Goal: Task Accomplishment & Management: Manage account settings

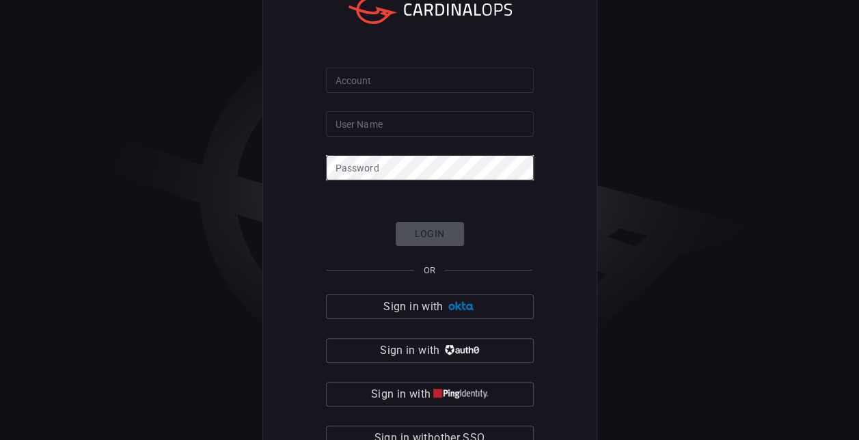
scroll to position [34, 0]
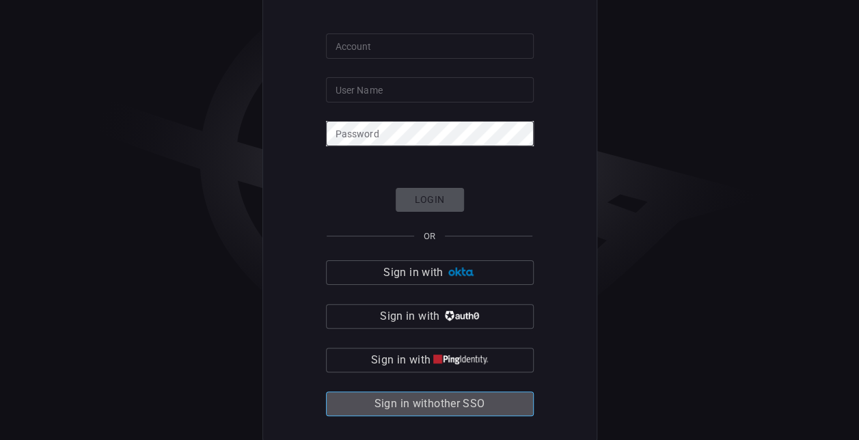
click at [437, 394] on span "Sign in with other SSO" at bounding box center [430, 403] width 111 height 19
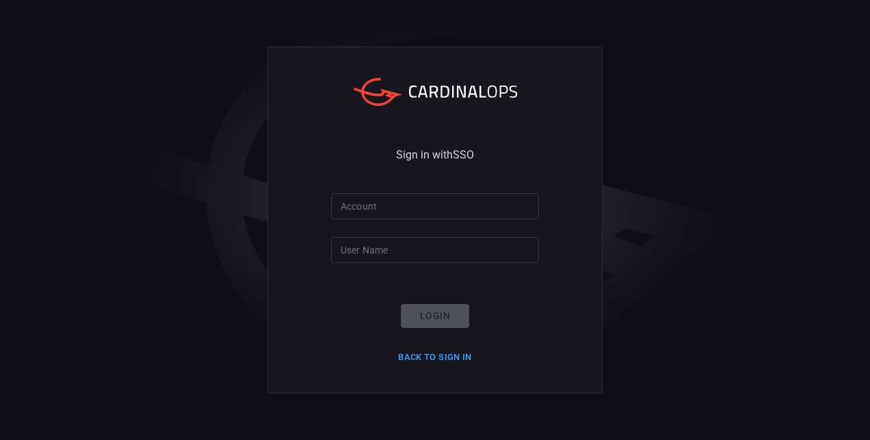
click at [414, 191] on div "Sign in with SSO Account Account User Name User Name Login Back to Sign in" at bounding box center [434, 219] width 335 height 347
click at [406, 198] on input "Account" at bounding box center [435, 205] width 208 height 25
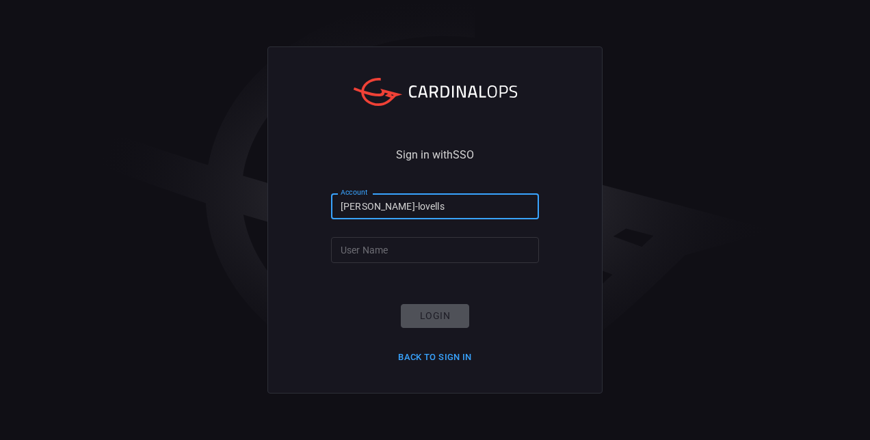
type input "[PERSON_NAME]-lovells"
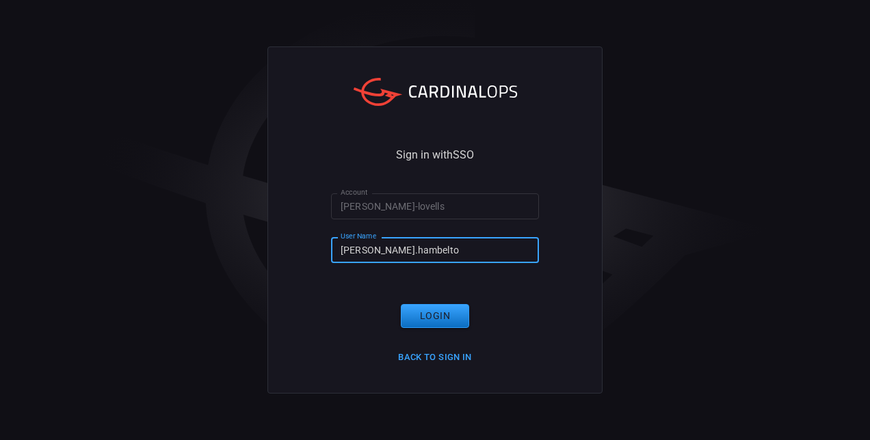
type input "[PERSON_NAME].[PERSON_NAME]"
click button "Login" at bounding box center [435, 316] width 68 height 24
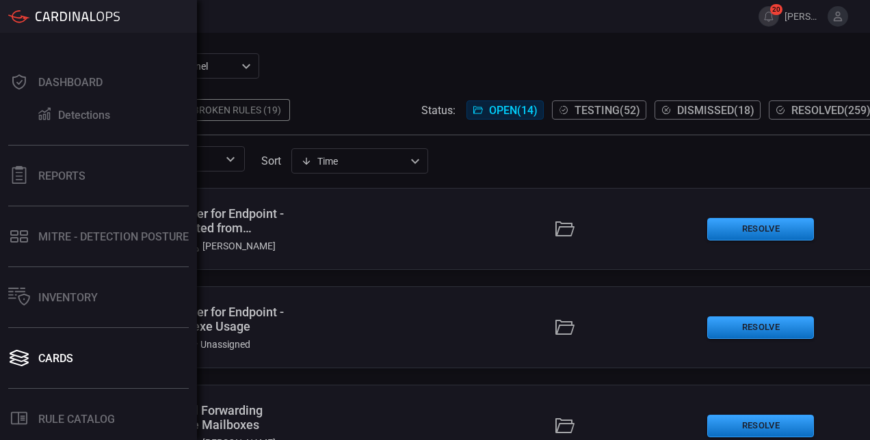
scroll to position [130, 0]
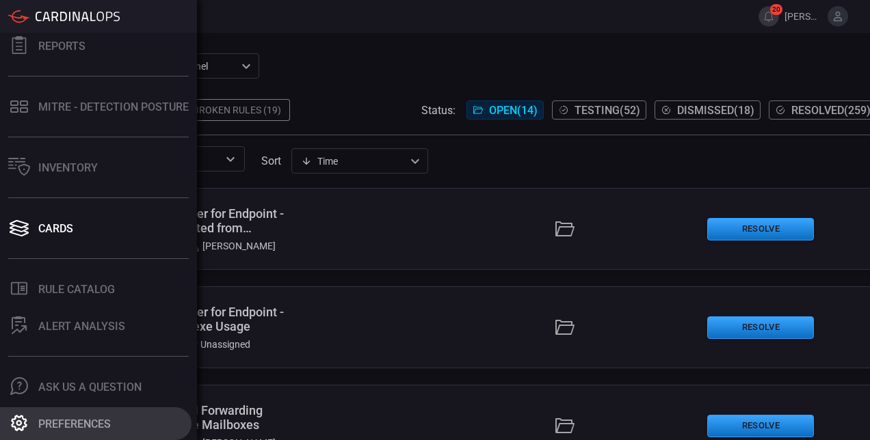
click at [86, 422] on div "Preferences" at bounding box center [74, 424] width 72 height 13
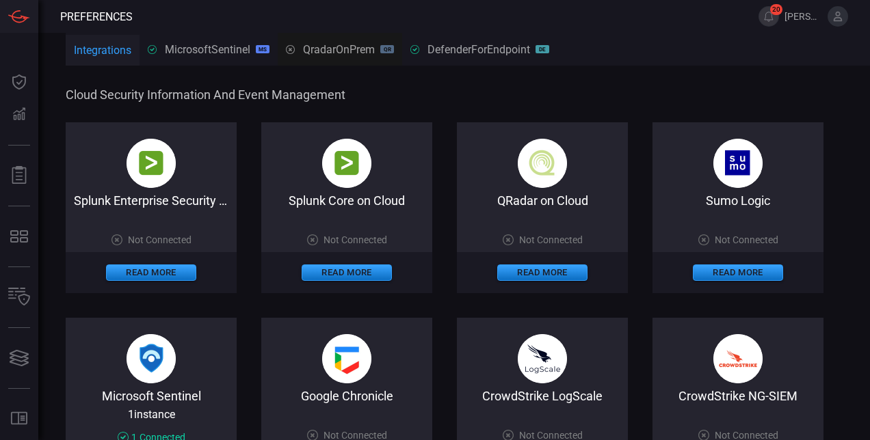
click at [844, 19] on button at bounding box center [837, 16] width 21 height 21
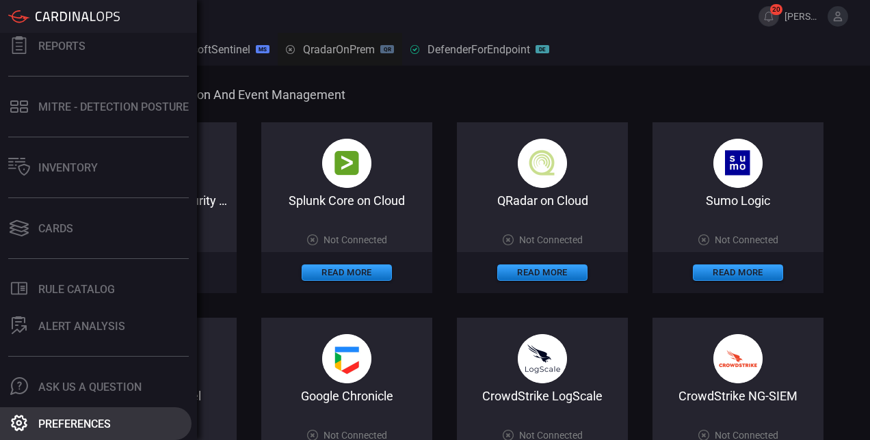
click at [72, 425] on div "Preferences" at bounding box center [74, 424] width 72 height 13
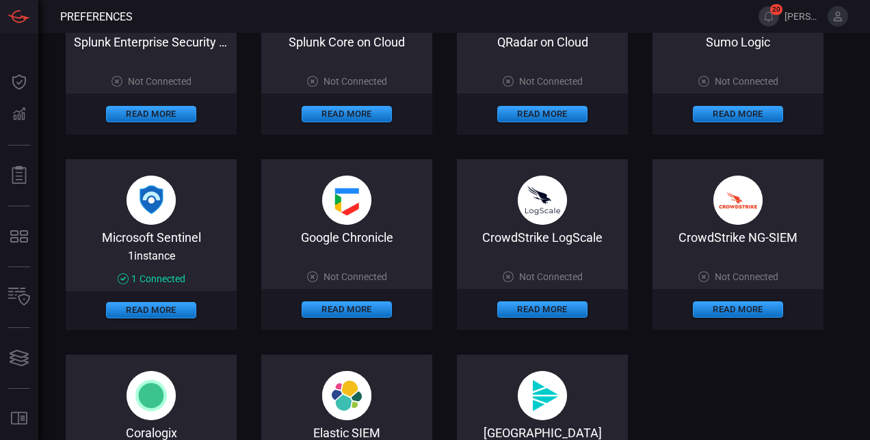
scroll to position [165, 0]
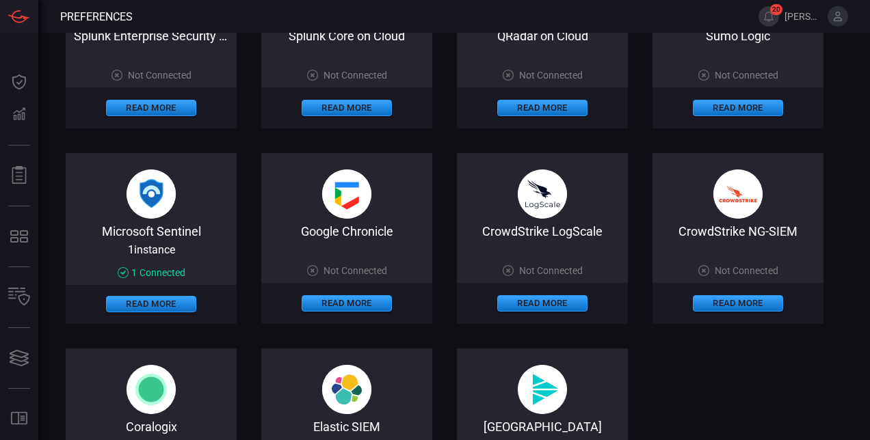
click at [148, 296] on div "Read More" at bounding box center [151, 304] width 171 height 39
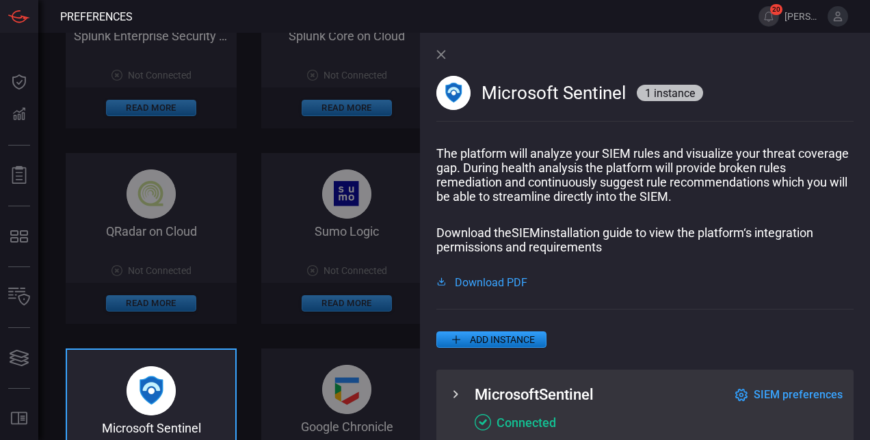
scroll to position [28, 0]
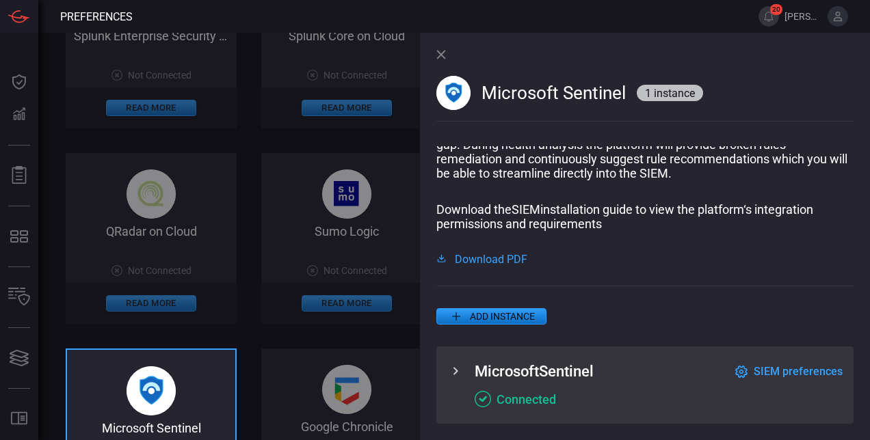
click at [463, 370] on div "MicrosoftSentinel SIEM preferences Connected" at bounding box center [644, 385] width 417 height 77
click at [762, 371] on span "SIEM preferences" at bounding box center [797, 371] width 89 height 13
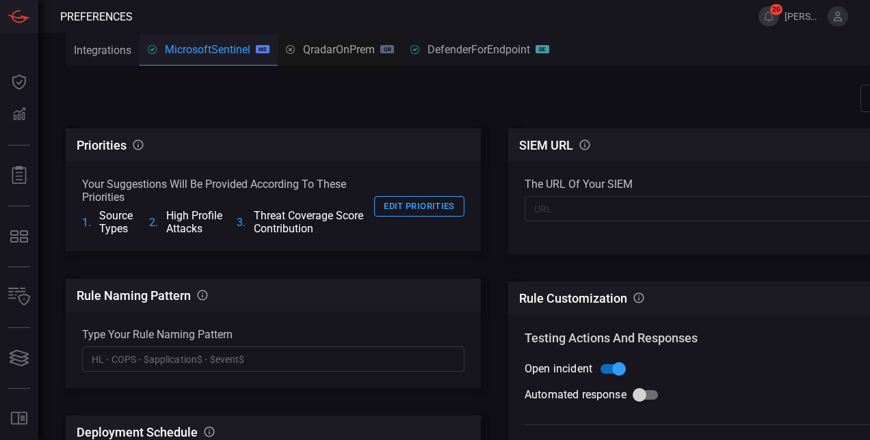
scroll to position [1, 12]
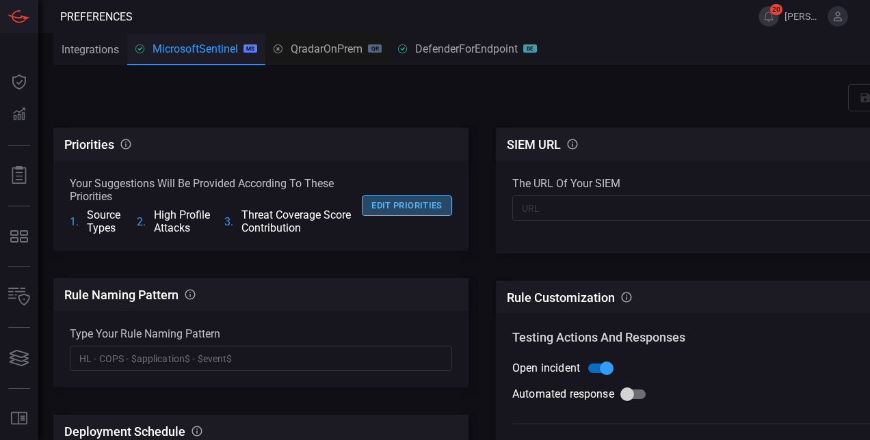
click at [421, 206] on button "Edit priorities" at bounding box center [407, 206] width 90 height 21
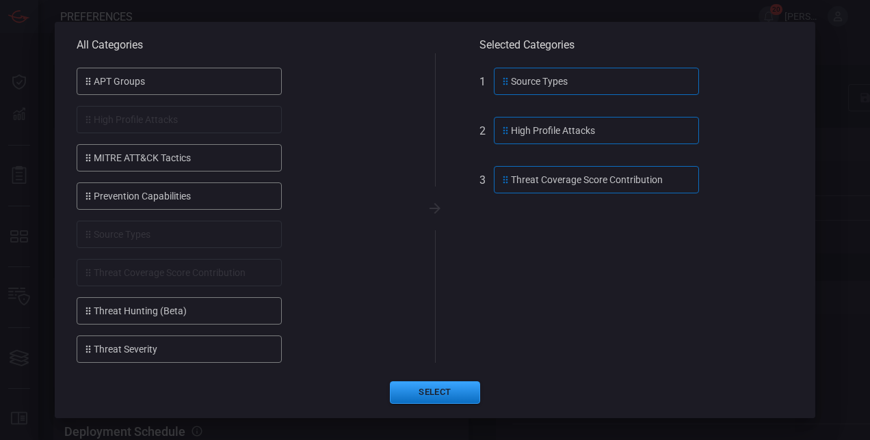
scroll to position [85, 0]
click at [412, 392] on button "Select" at bounding box center [435, 391] width 90 height 23
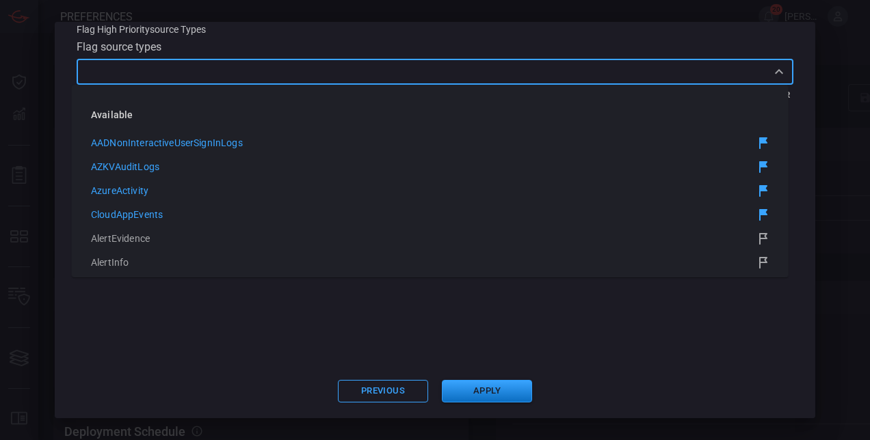
click at [340, 79] on input "text" at bounding box center [424, 71] width 686 height 17
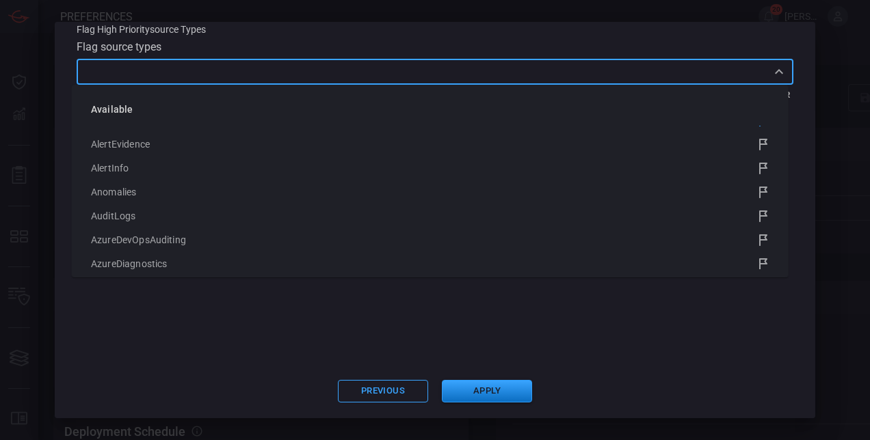
scroll to position [0, 0]
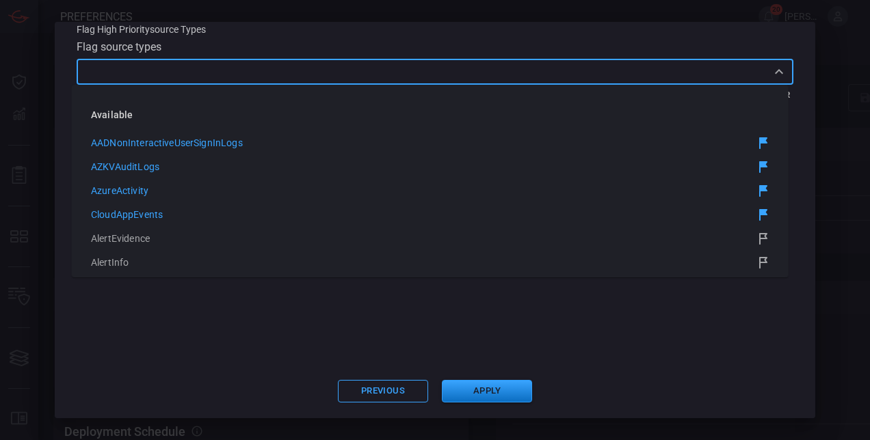
click at [289, 330] on div "Flag High Priority source types Flag source types ​ 67 Available Items 5 Flagge…" at bounding box center [435, 190] width 716 height 345
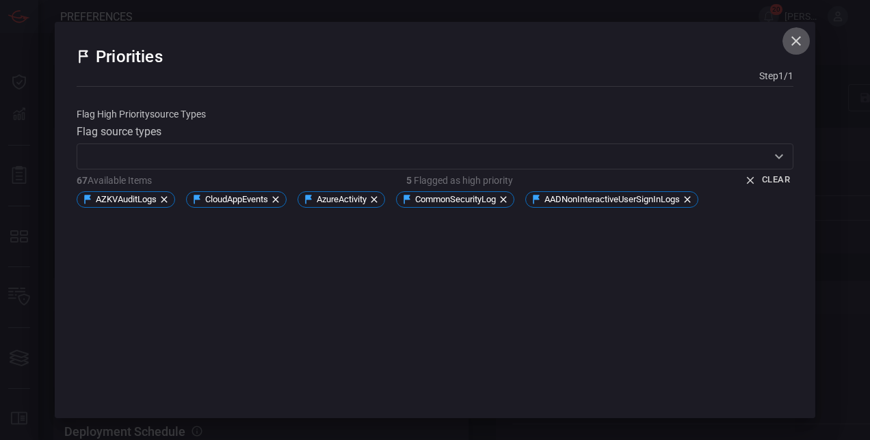
click at [791, 41] on icon "button" at bounding box center [796, 41] width 10 height 10
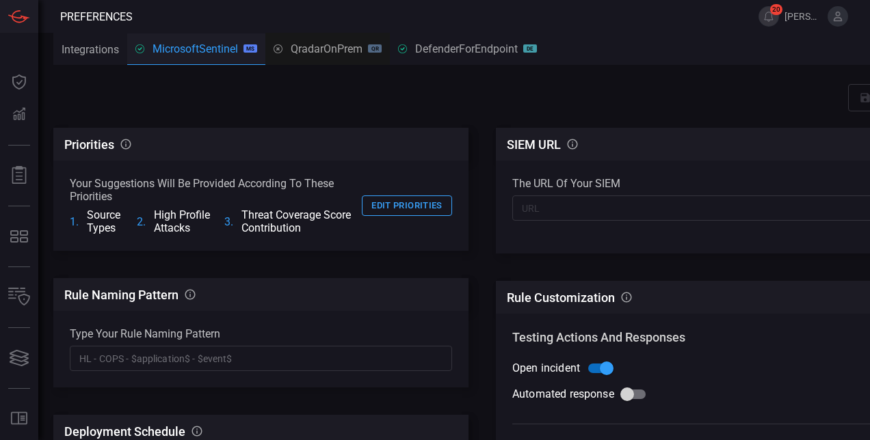
click at [480, 106] on div "Save" at bounding box center [481, 97] width 857 height 27
click at [399, 212] on button "Edit priorities" at bounding box center [407, 206] width 90 height 21
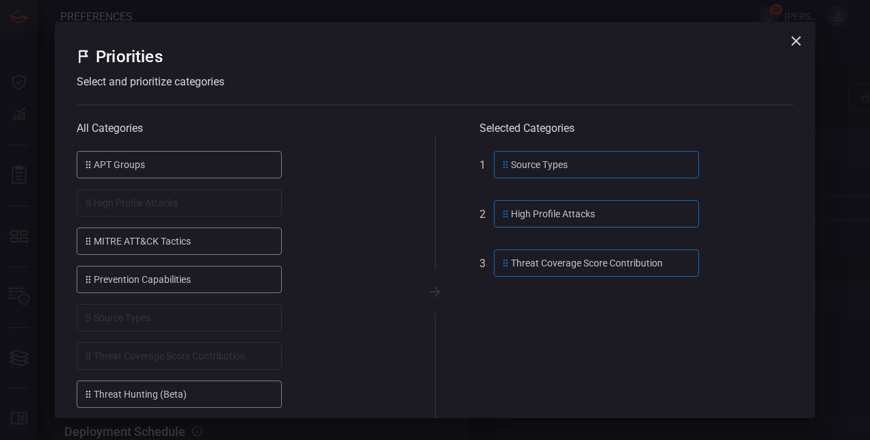
click at [553, 162] on div "source types" at bounding box center [596, 164] width 205 height 27
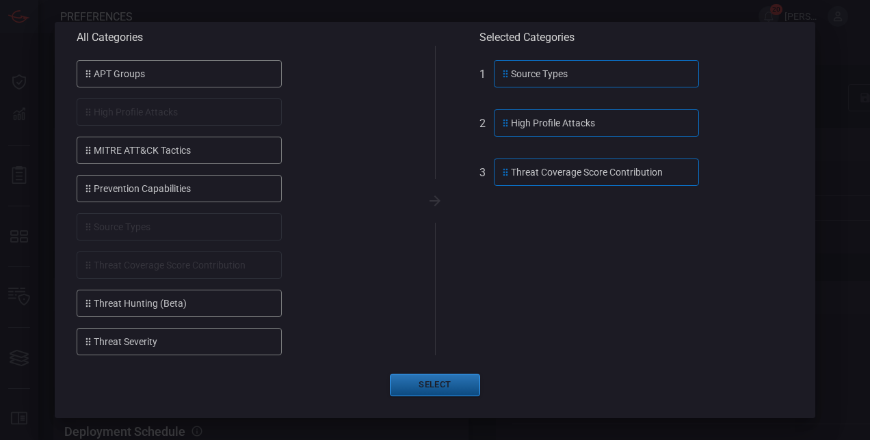
scroll to position [91, 0]
click at [421, 380] on button "Select" at bounding box center [435, 385] width 90 height 23
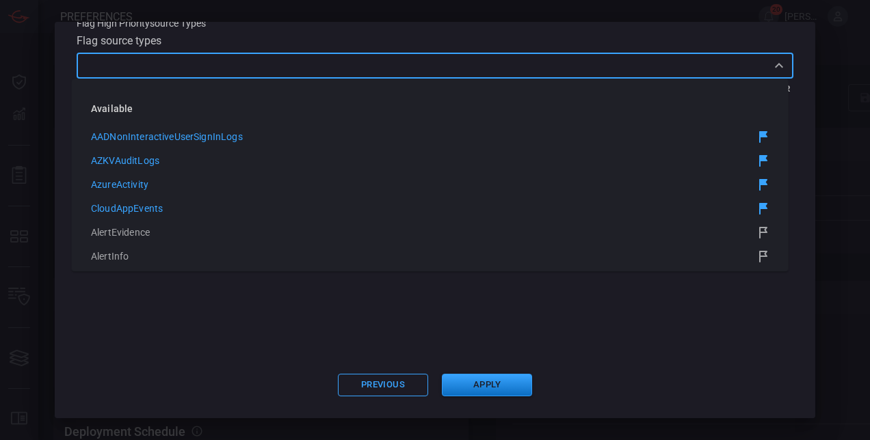
click at [287, 70] on input "text" at bounding box center [424, 65] width 686 height 17
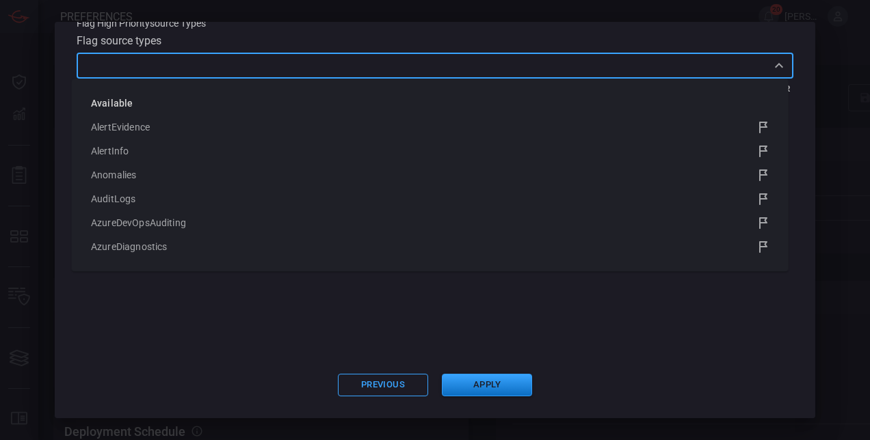
scroll to position [0, 0]
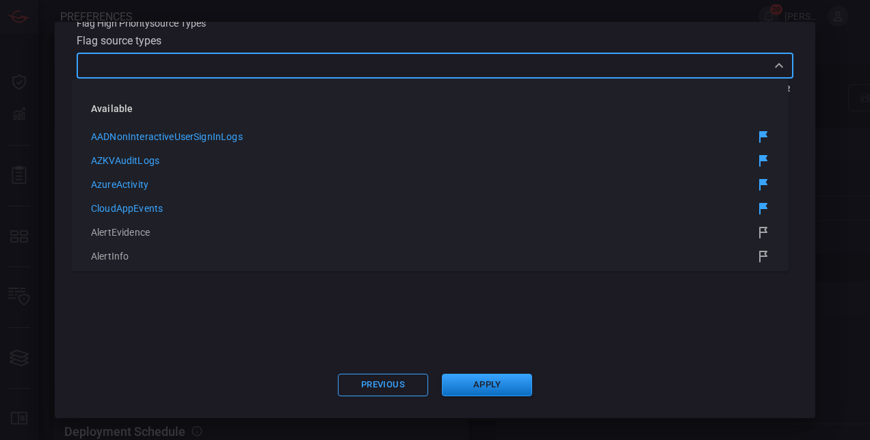
click at [200, 316] on div "Flag High Priority source types Flag source types ​ 67 Available Items 5 Flagge…" at bounding box center [435, 184] width 716 height 345
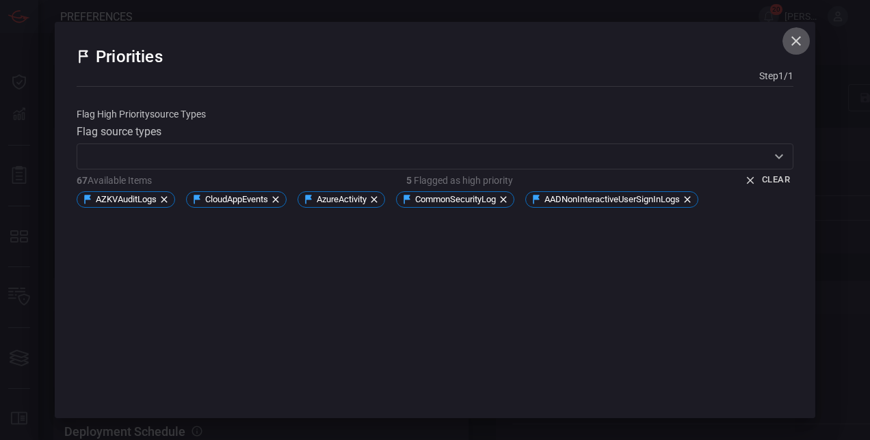
click at [791, 40] on icon "button" at bounding box center [796, 41] width 10 height 10
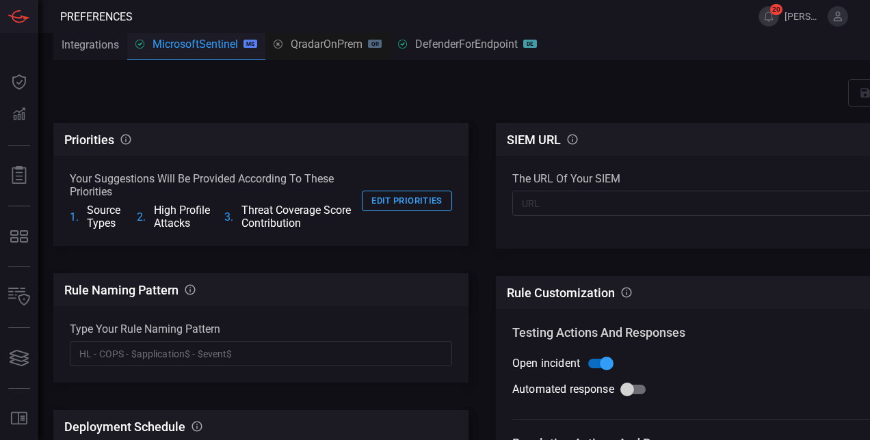
scroll to position [0, 12]
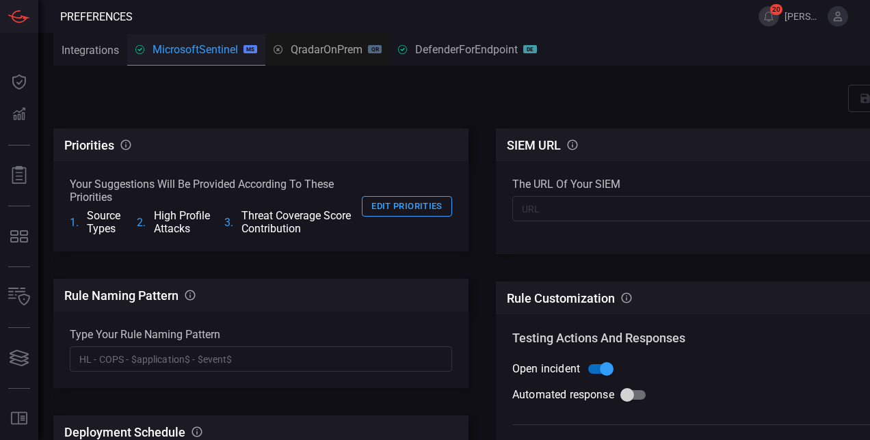
click at [485, 144] on div "Priorities CardinalOps will prioritize rule recommendations according to these …" at bounding box center [481, 428] width 857 height 599
click at [476, 202] on div "Priorities CardinalOps will prioritize rule recommendations according to these …" at bounding box center [481, 428] width 857 height 599
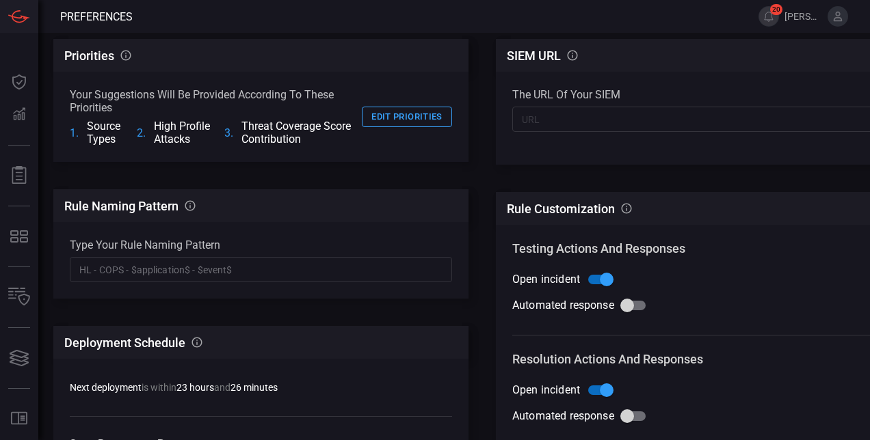
scroll to position [87, 12]
